Goal: Task Accomplishment & Management: Complete application form

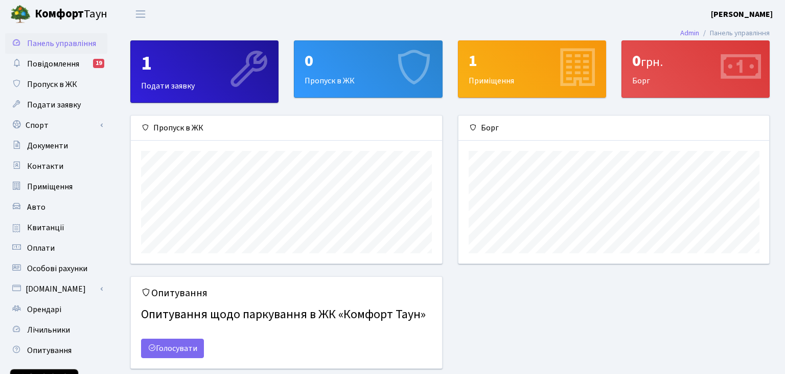
scroll to position [147, 311]
click at [351, 71] on div "0 Пропуск в ЖК" at bounding box center [367, 69] width 147 height 56
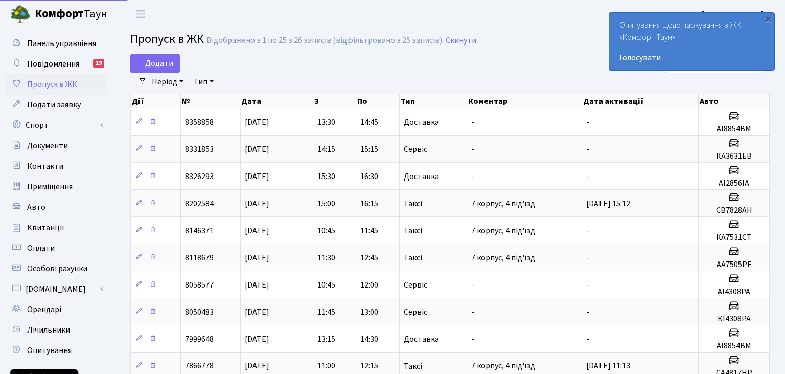
select select "25"
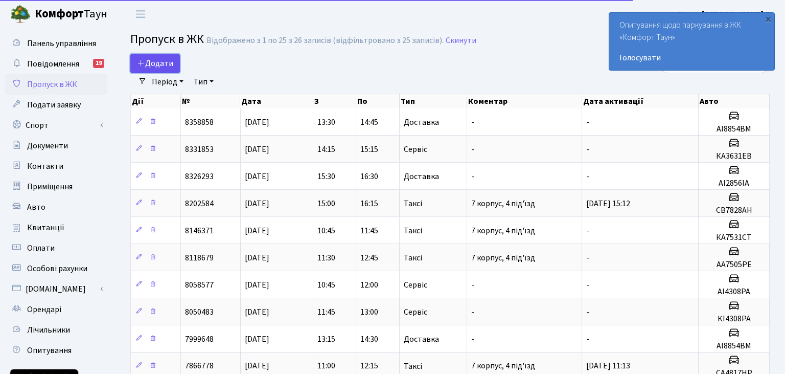
click at [160, 68] on span "Додати" at bounding box center [155, 63] width 36 height 11
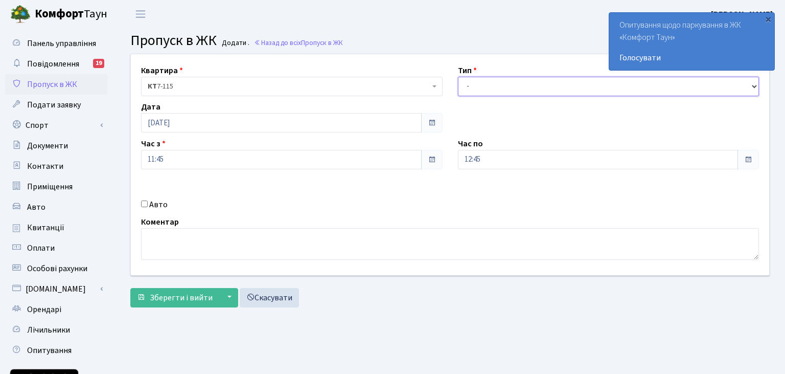
click at [458, 77] on select "- Доставка Таксі Гості Сервіс" at bounding box center [608, 86] width 301 height 19
select select "18"
click option "Сервіс" at bounding box center [0, 0] width 0 height 0
click at [143, 201] on input "Авто" at bounding box center [144, 203] width 7 height 7
checkbox input "true"
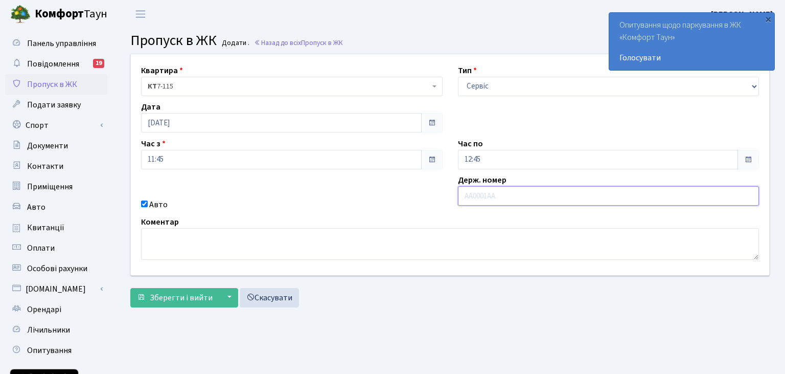
paste input "вт2455вт"
drag, startPoint x: 470, startPoint y: 195, endPoint x: 447, endPoint y: 194, distance: 23.0
click at [458, 194] on input "вт2455вт" at bounding box center [608, 195] width 301 height 19
click at [506, 195] on input "ВТ2455вт" at bounding box center [608, 195] width 301 height 19
type input "ВТ2455ВТ"
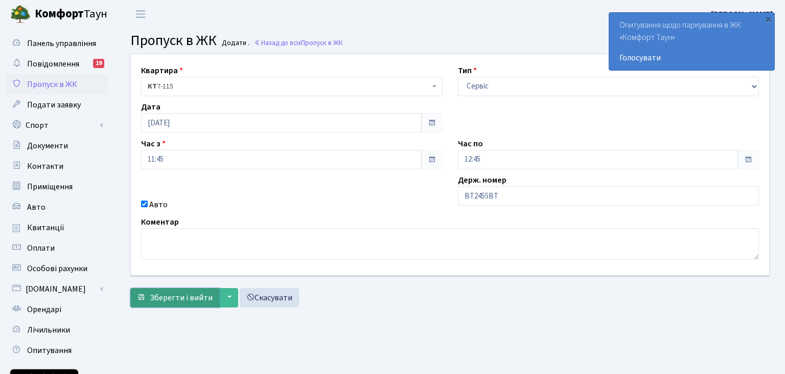
click at [175, 289] on button "Зберегти і вийти" at bounding box center [174, 297] width 89 height 19
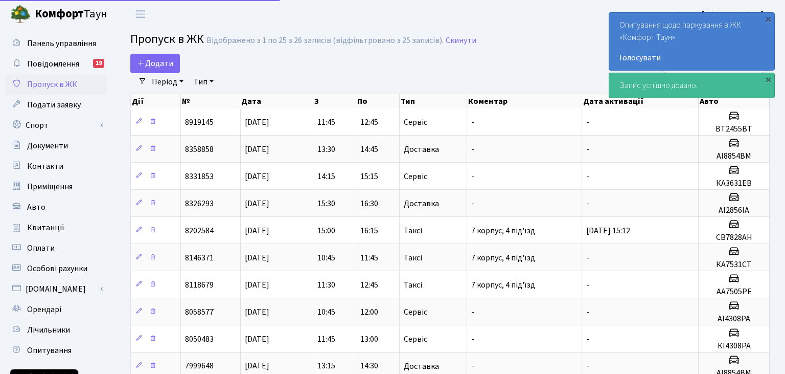
select select "25"
